Goal: Transaction & Acquisition: Book appointment/travel/reservation

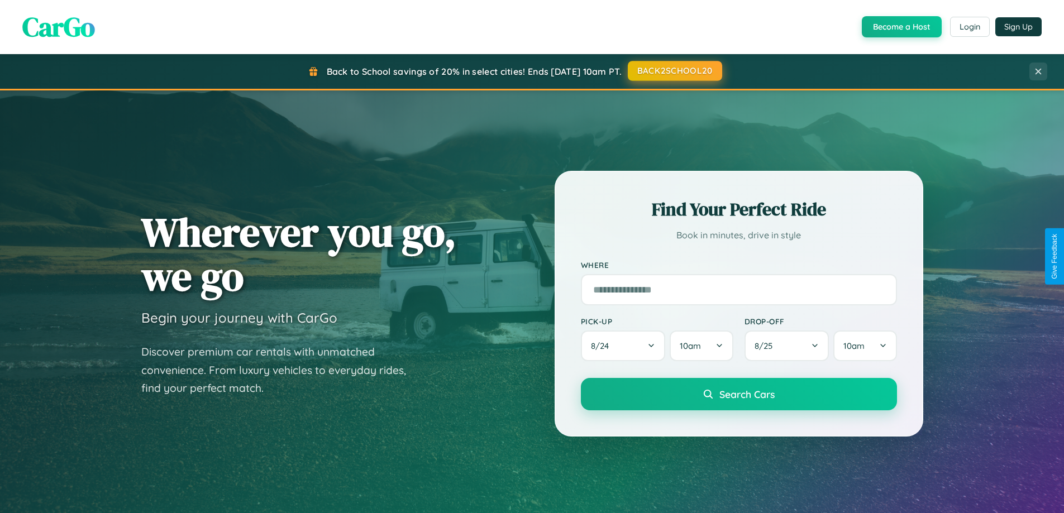
click at [674, 71] on button "BACK2SCHOOL20" at bounding box center [675, 71] width 94 height 20
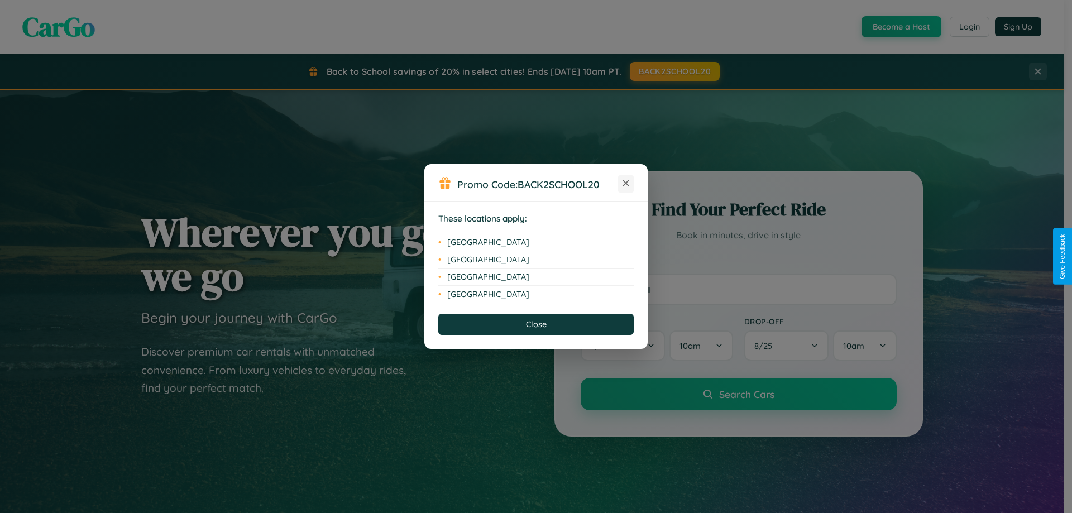
click at [626, 184] on icon at bounding box center [626, 183] width 6 height 6
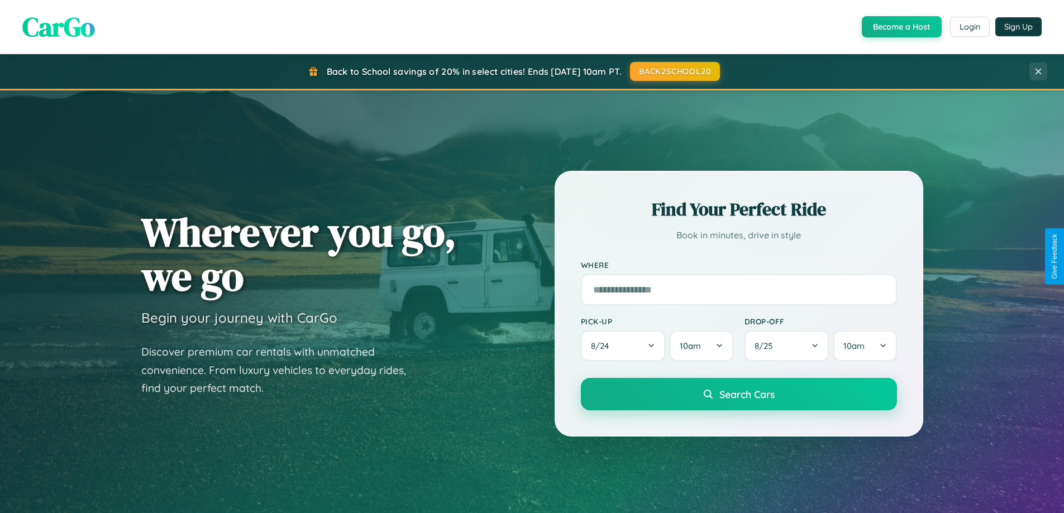
scroll to position [768, 0]
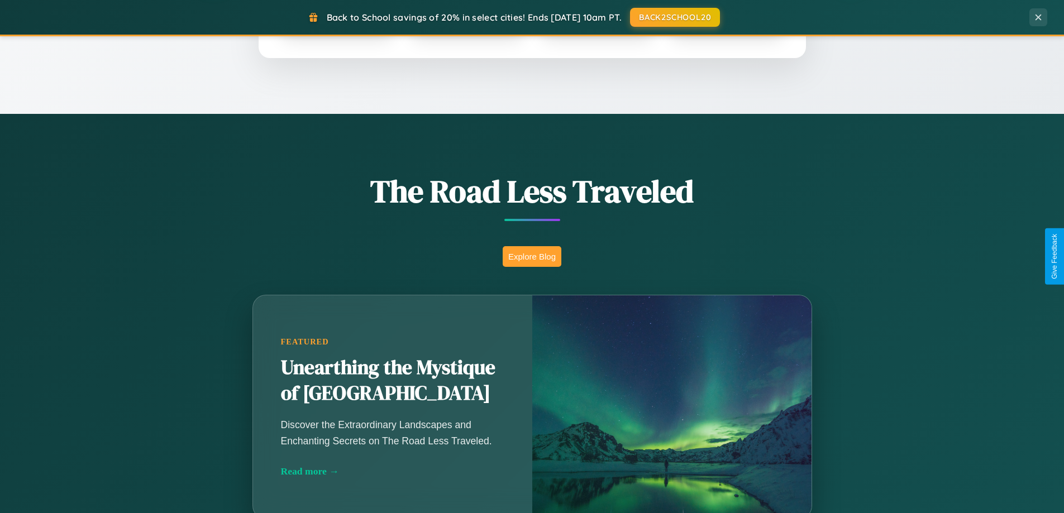
click at [532, 256] on button "Explore Blog" at bounding box center [532, 256] width 59 height 21
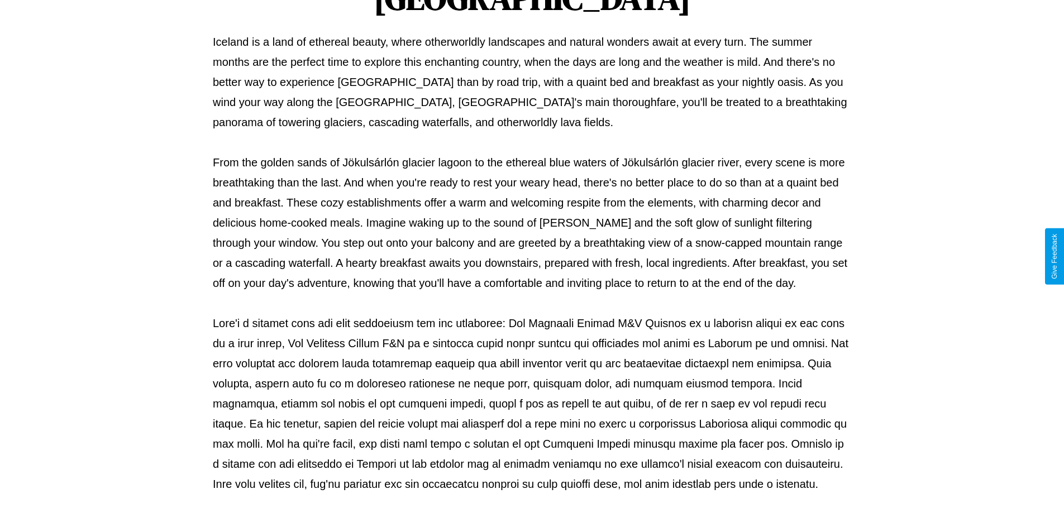
scroll to position [361, 0]
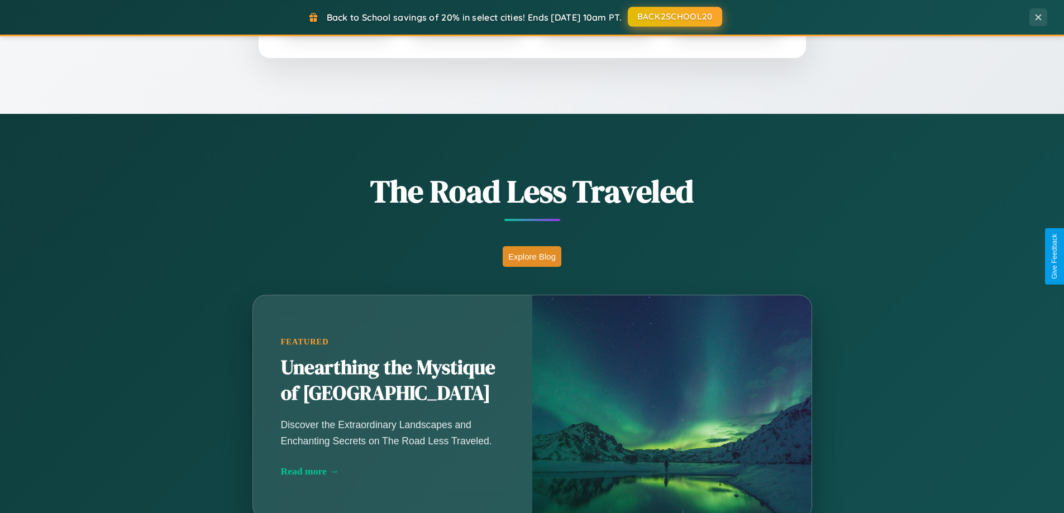
click at [674, 17] on button "BACK2SCHOOL20" at bounding box center [675, 17] width 94 height 20
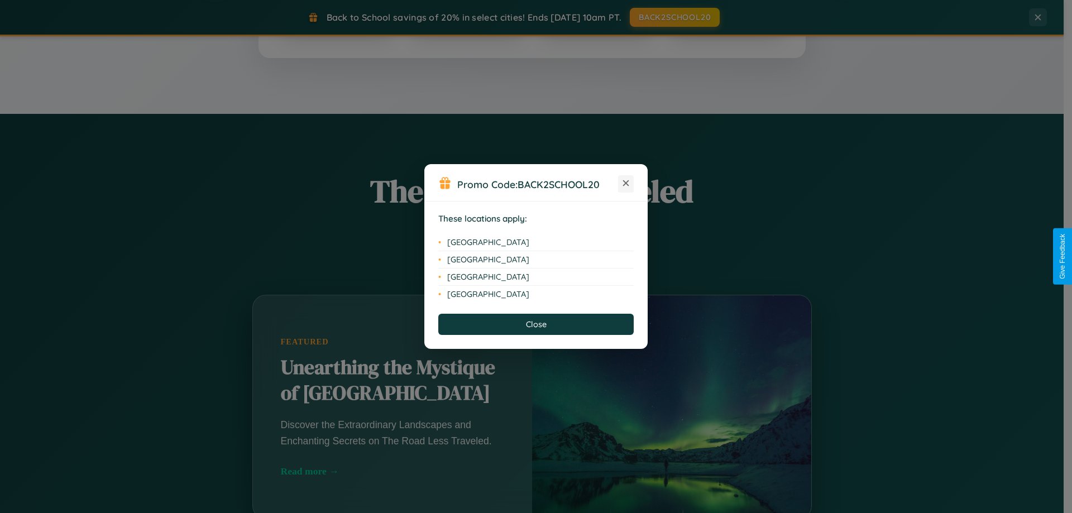
click at [626, 184] on icon at bounding box center [626, 183] width 6 height 6
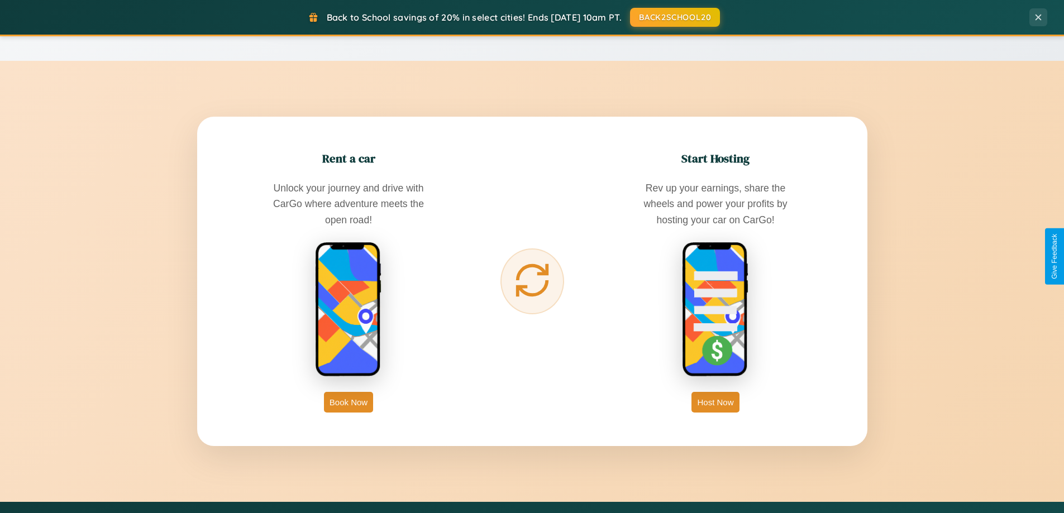
scroll to position [1794, 0]
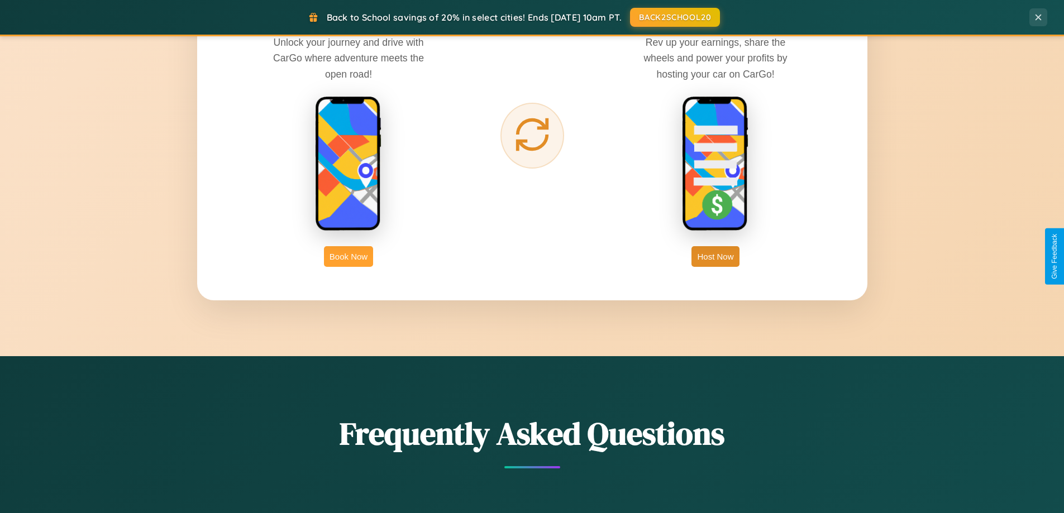
click at [348, 256] on button "Book Now" at bounding box center [348, 256] width 49 height 21
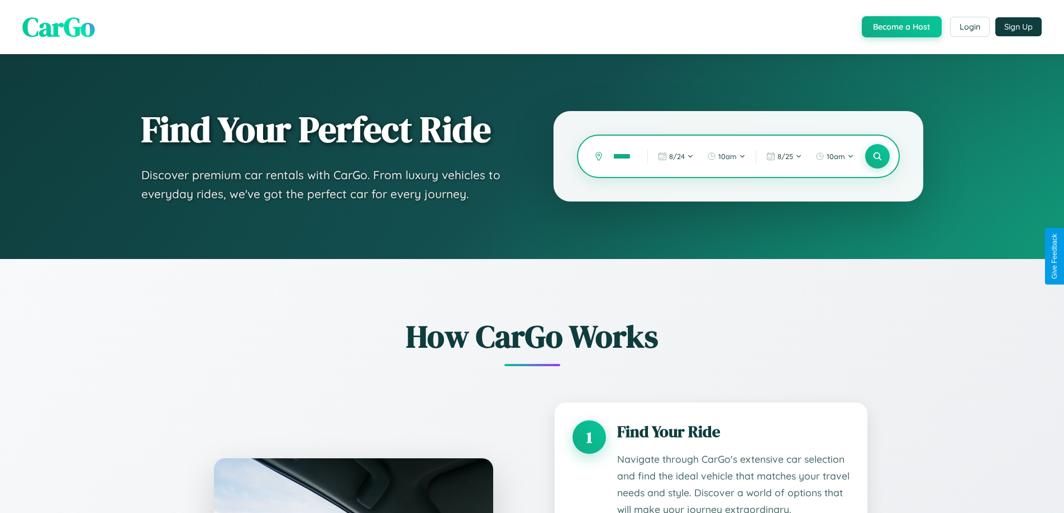
scroll to position [1705, 0]
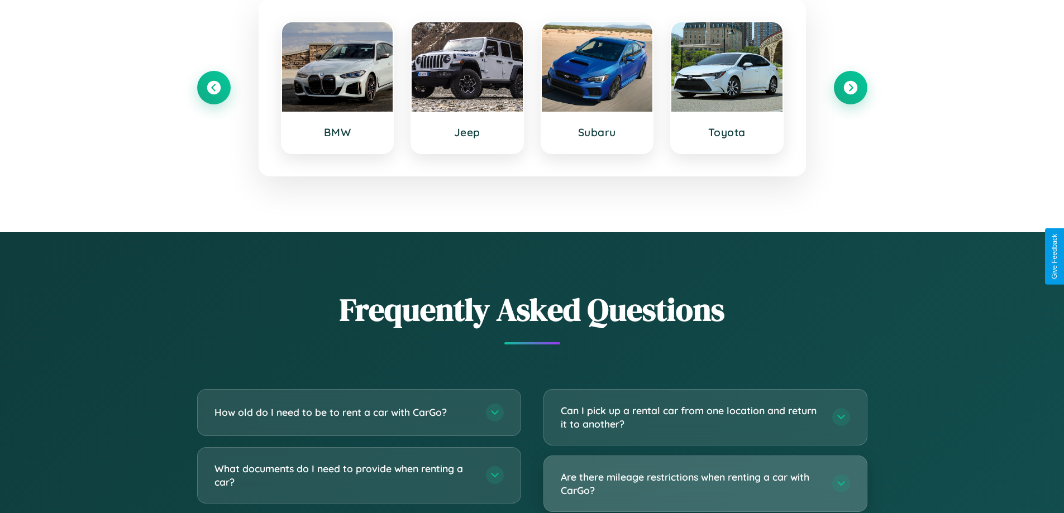
click at [705, 485] on h3 "Are there mileage restrictions when renting a car with CarGo?" at bounding box center [691, 483] width 260 height 27
type input "**********"
